Goal: Find specific page/section: Find specific page/section

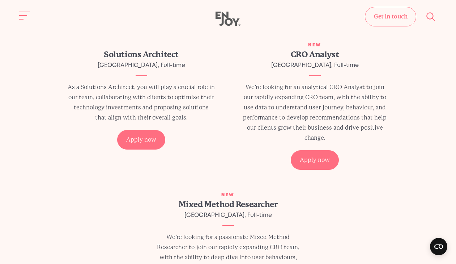
scroll to position [178, 0]
click at [311, 74] on div "CRO Analyst Leeds, Full-time" at bounding box center [315, 62] width 148 height 27
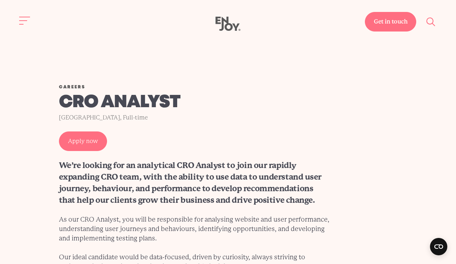
scroll to position [1, 0]
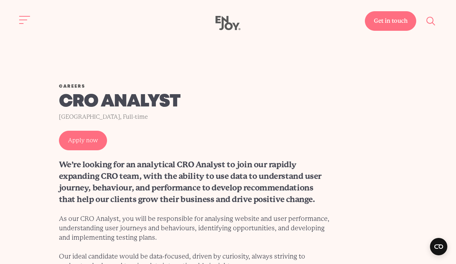
click at [387, 21] on link "Get in touch" at bounding box center [390, 21] width 51 height 20
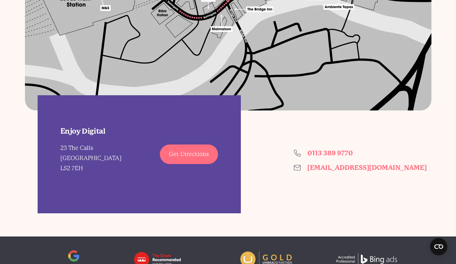
scroll to position [599, 0]
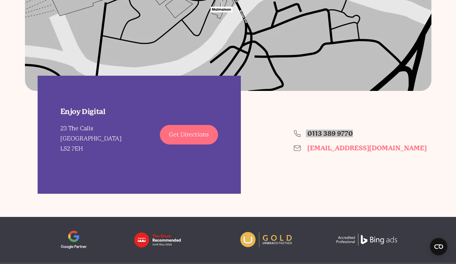
drag, startPoint x: 310, startPoint y: 135, endPoint x: 302, endPoint y: 0, distance: 134.8
click at [0, 0] on section "Where to find us Enjoy Digital [STREET_ADDRESS] Get Directions 0113 389 9770 [E…" at bounding box center [228, 7] width 456 height 374
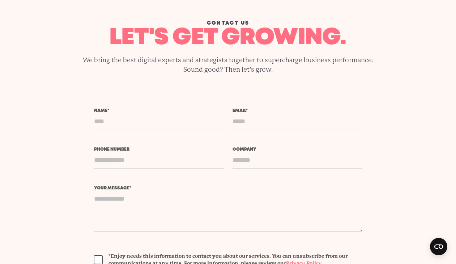
scroll to position [0, 0]
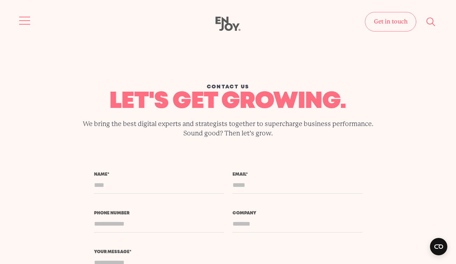
click at [29, 18] on button "Site navigation" at bounding box center [24, 20] width 15 height 15
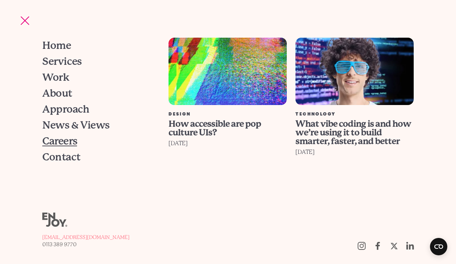
click at [62, 142] on span "Careers" at bounding box center [59, 141] width 35 height 10
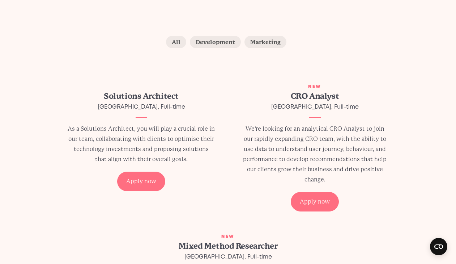
scroll to position [137, 0]
